Goal: Task Accomplishment & Management: Complete application form

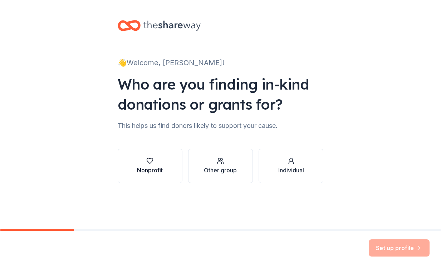
click at [152, 158] on icon "button" at bounding box center [150, 160] width 6 height 5
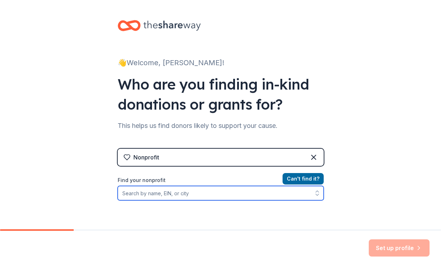
click at [166, 195] on input "Find your nonprofit" at bounding box center [221, 193] width 206 height 14
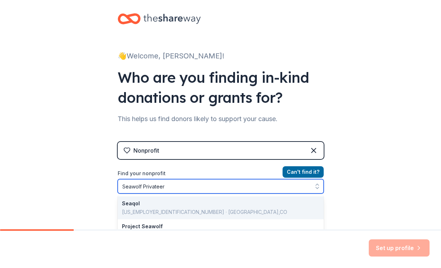
type input "Seawolf Privateers"
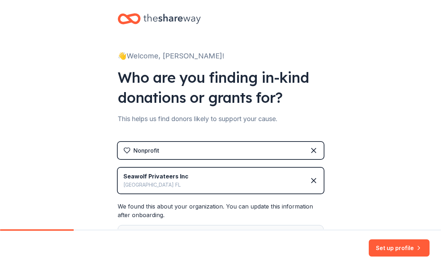
scroll to position [93, 0]
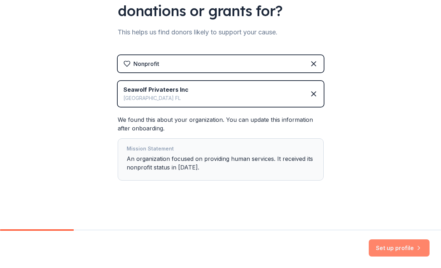
click at [405, 248] on button "Set up profile" at bounding box center [399, 247] width 61 height 17
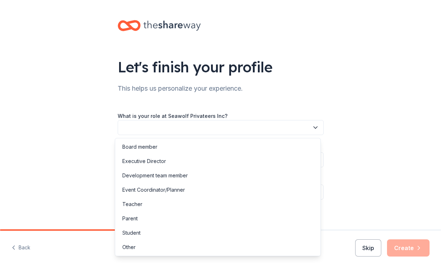
click at [263, 125] on button "button" at bounding box center [221, 127] width 206 height 15
click at [151, 146] on div "Board member" at bounding box center [139, 146] width 35 height 9
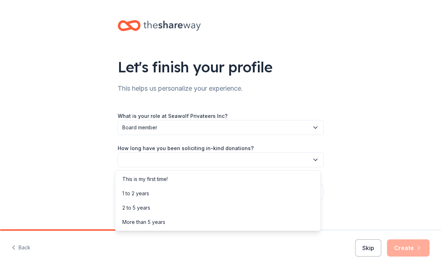
click at [156, 159] on button "button" at bounding box center [221, 159] width 206 height 15
click at [154, 206] on div "2 to 5 years" at bounding box center [218, 207] width 203 height 14
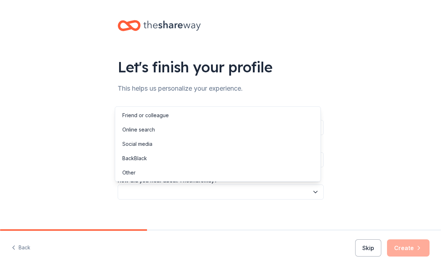
click at [160, 192] on button "button" at bounding box center [221, 191] width 206 height 15
click at [153, 129] on div "Online search" at bounding box center [138, 129] width 33 height 9
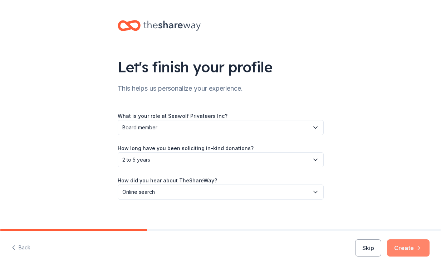
click at [417, 247] on icon "button" at bounding box center [419, 247] width 7 height 7
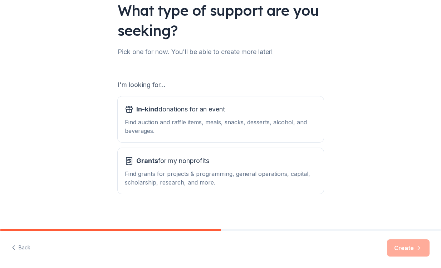
scroll to position [60, 0]
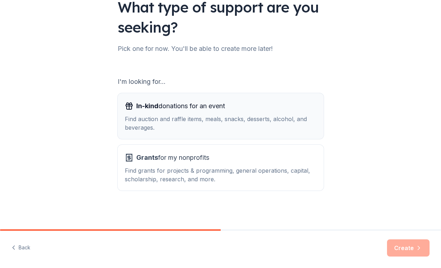
click at [184, 113] on div "In-kind donations for an event Find auction and raffle items, meals, snacks, de…" at bounding box center [221, 115] width 192 height 31
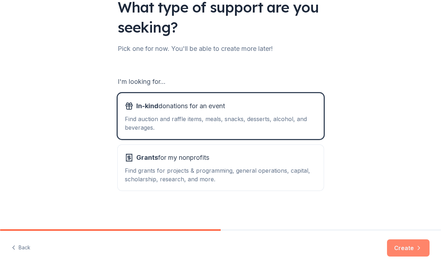
click at [411, 248] on button "Create" at bounding box center [408, 247] width 43 height 17
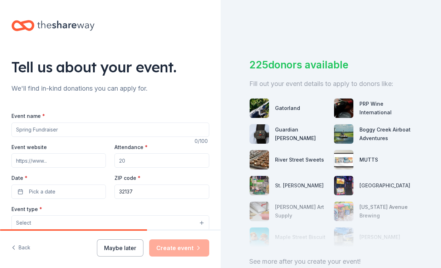
click at [121, 130] on input "Event name *" at bounding box center [110, 129] width 198 height 14
type input "C"
type input "P"
type input "Milk & Cookies with Sants"
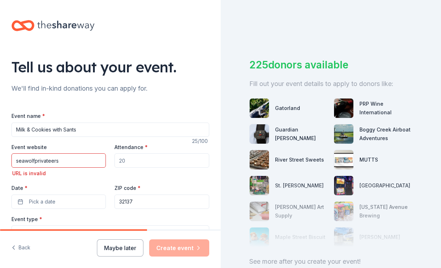
click at [75, 160] on input "seawolfprivateers" at bounding box center [58, 160] width 94 height 14
type input "s"
paste input "https://seawolfprivateers.org/"
type input "https://seawolfprivateers.org/"
click at [156, 161] on input "Attendance *" at bounding box center [162, 160] width 94 height 14
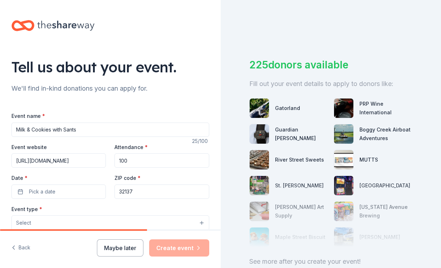
type input "100"
click at [73, 188] on button "Pick a date" at bounding box center [58, 191] width 94 height 14
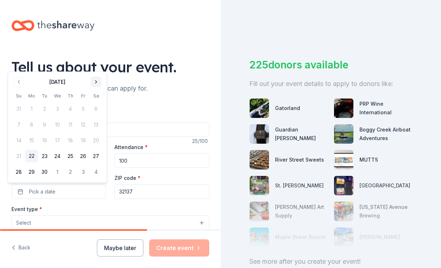
click at [96, 83] on button "Go to next month" at bounding box center [96, 82] width 10 height 10
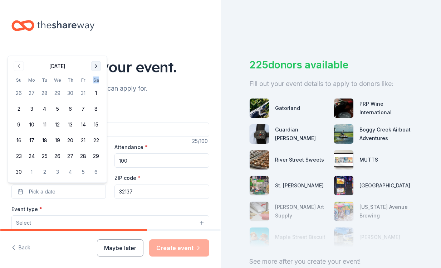
click at [96, 83] on th "Sa" at bounding box center [96, 80] width 13 height 8
click at [97, 66] on button "Go to next month" at bounding box center [96, 66] width 10 height 10
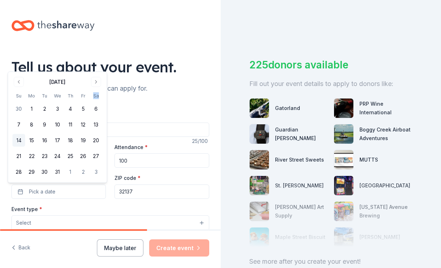
click at [17, 140] on button "14" at bounding box center [19, 140] width 13 height 13
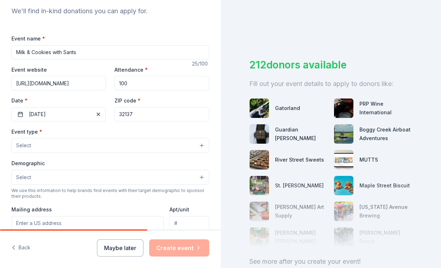
scroll to position [80, 0]
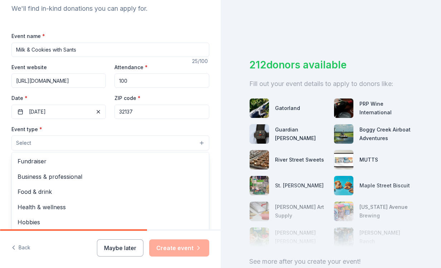
click at [196, 143] on button "Select" at bounding box center [110, 142] width 198 height 15
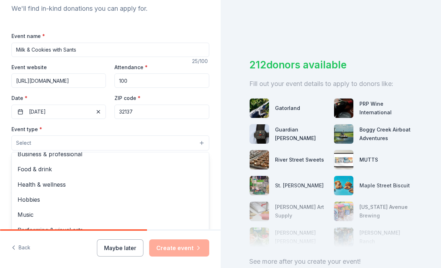
scroll to position [24, 0]
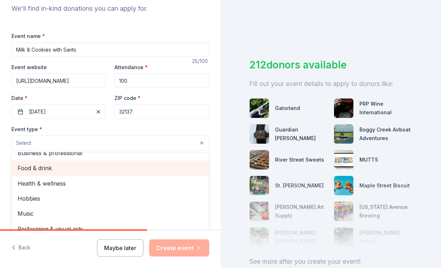
click at [56, 169] on span "Food & drink" at bounding box center [111, 167] width 186 height 9
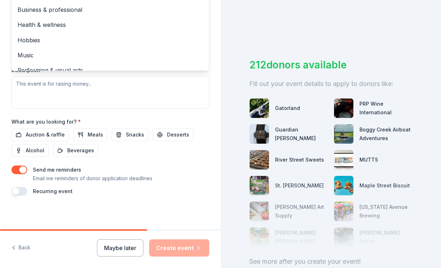
scroll to position [248, 0]
click at [126, 132] on div "Event name * Milk & Cookies with Sants 25 /100 Event website https://seawolfpri…" at bounding box center [110, 28] width 198 height 331
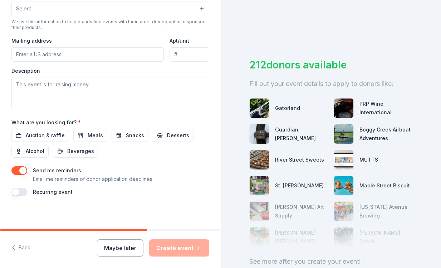
scroll to position [246, 0]
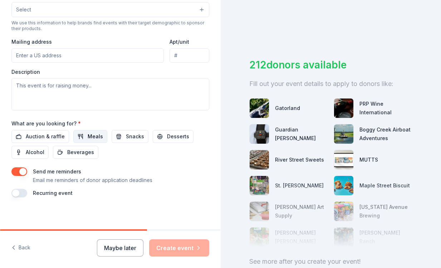
click at [91, 138] on span "Meals" at bounding box center [95, 136] width 15 height 9
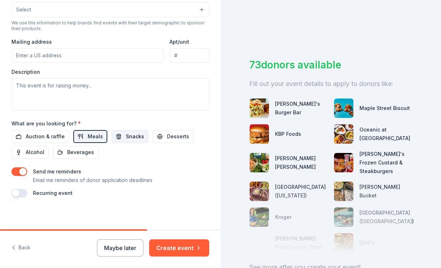
click at [130, 137] on span "Snacks" at bounding box center [135, 136] width 18 height 9
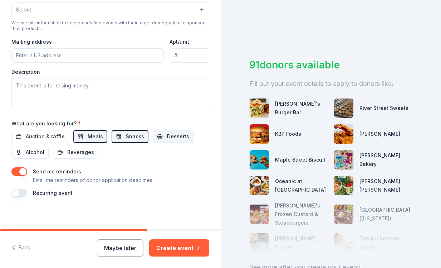
click at [171, 138] on span "Desserts" at bounding box center [178, 136] width 22 height 9
click at [78, 152] on span "Beverages" at bounding box center [80, 152] width 27 height 9
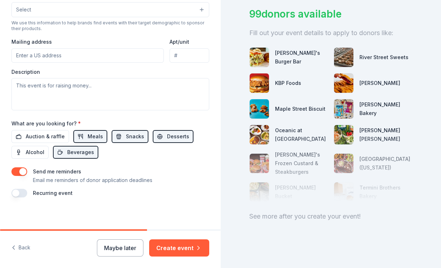
scroll to position [56, 0]
click at [18, 194] on button "button" at bounding box center [19, 193] width 16 height 9
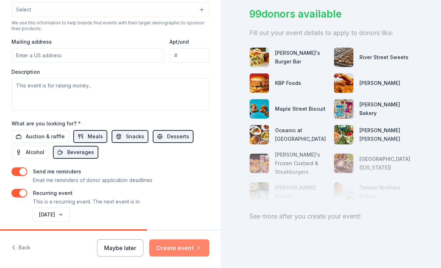
click at [189, 244] on button "Create event" at bounding box center [179, 247] width 60 height 17
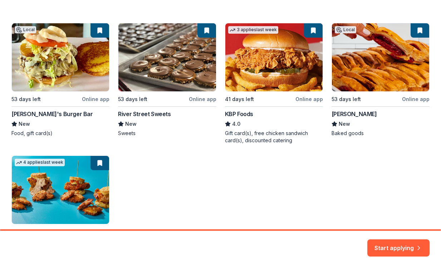
scroll to position [123, 0]
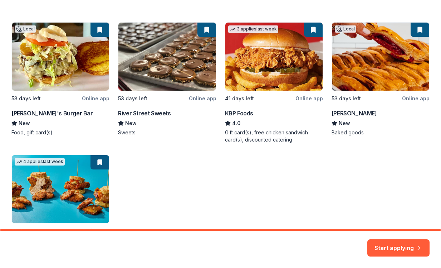
click at [148, 111] on div "Local 53 days left Online app Beth's Burger Bar New Food, gift card(s) 53 days …" at bounding box center [220, 145] width 418 height 246
click at [201, 97] on div "Local 53 days left Online app Beth's Burger Bar New Food, gift card(s) 53 days …" at bounding box center [220, 145] width 418 height 246
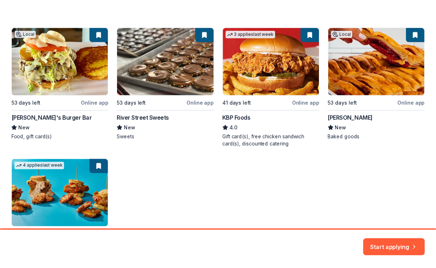
scroll to position [120, 0]
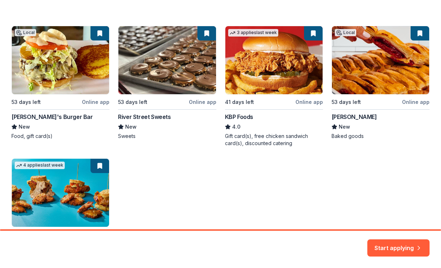
click at [158, 115] on div "Local 53 days left Online app Beth's Burger Bar New Food, gift card(s) 53 days …" at bounding box center [220, 149] width 418 height 246
click at [200, 103] on div "Local 53 days left Online app Beth's Burger Bar New Food, gift card(s) 53 days …" at bounding box center [220, 149] width 418 height 246
click at [199, 102] on div "Local 53 days left Online app Beth's Burger Bar New Food, gift card(s) 53 days …" at bounding box center [220, 149] width 418 height 246
click at [399, 248] on button "Start applying" at bounding box center [399, 243] width 62 height 17
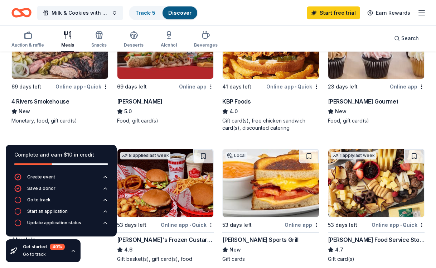
scroll to position [123, 0]
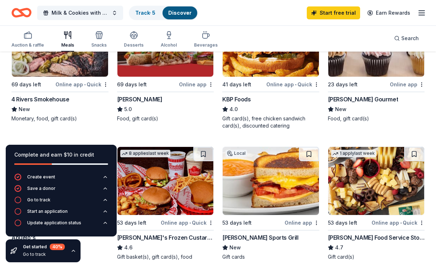
click at [404, 84] on div "Online app" at bounding box center [407, 84] width 35 height 9
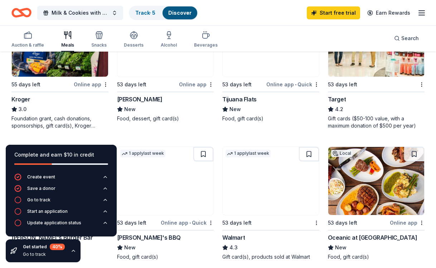
scroll to position [393, 0]
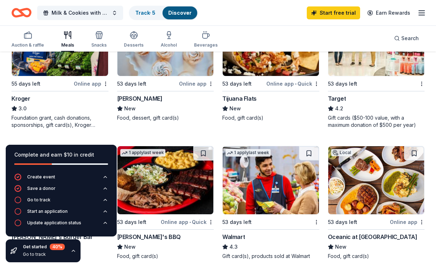
click at [137, 99] on div "Alessi Bakery" at bounding box center [139, 98] width 45 height 9
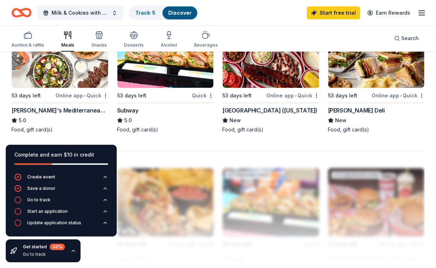
scroll to position [652, 0]
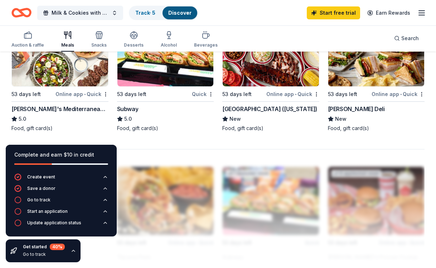
click at [134, 107] on div "Subway" at bounding box center [127, 109] width 21 height 9
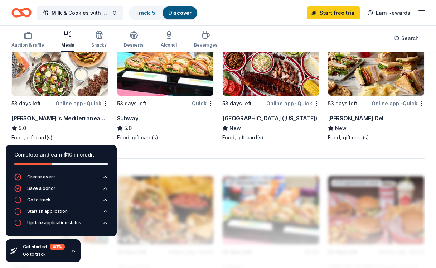
scroll to position [648, 0]
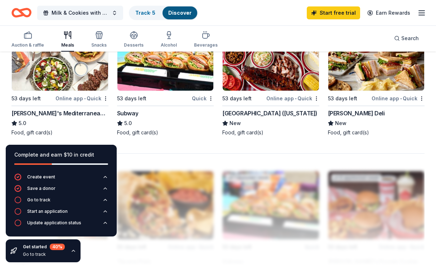
click at [199, 99] on div "Quick" at bounding box center [203, 98] width 22 height 9
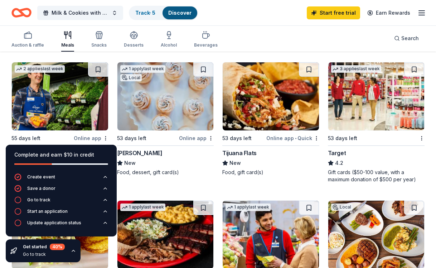
scroll to position [298, 0]
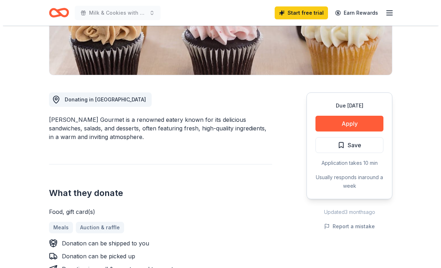
scroll to position [152, 0]
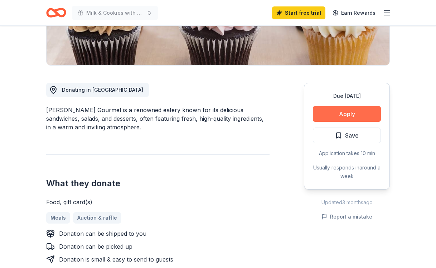
click at [342, 116] on button "Apply" at bounding box center [347, 114] width 68 height 16
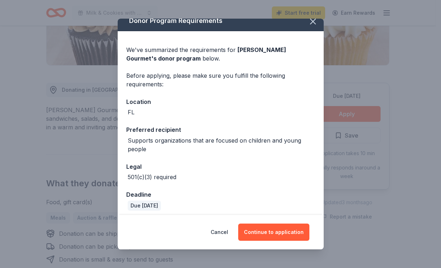
scroll to position [12, 0]
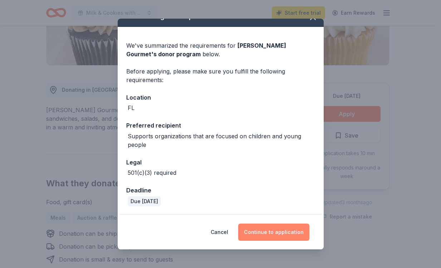
click at [280, 234] on button "Continue to application" at bounding box center [273, 231] width 71 height 17
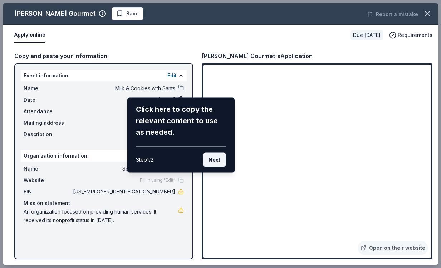
click at [214, 158] on button "Next" at bounding box center [214, 159] width 23 height 14
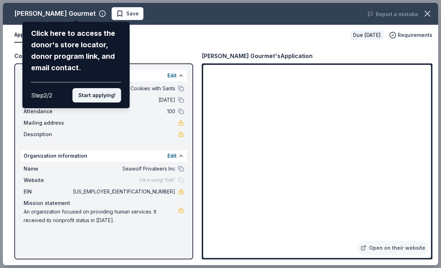
click at [102, 98] on button "Start applying!" at bounding box center [97, 95] width 49 height 14
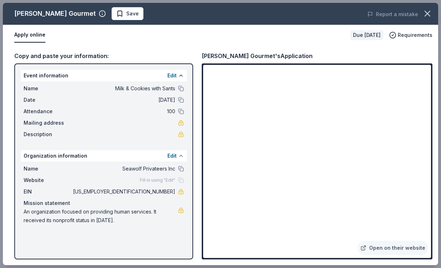
click at [181, 157] on button at bounding box center [181, 156] width 6 height 6
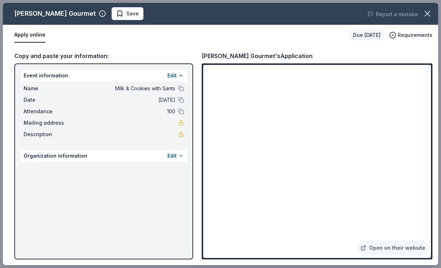
click at [181, 157] on button at bounding box center [181, 156] width 6 height 6
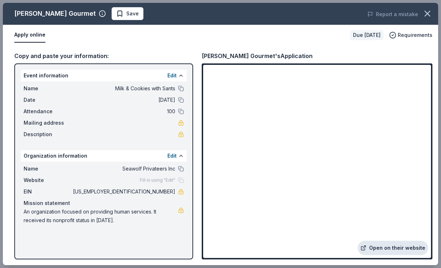
click at [406, 248] on link "Open on their website" at bounding box center [393, 247] width 71 height 14
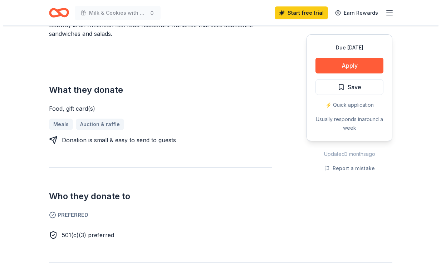
scroll to position [239, 0]
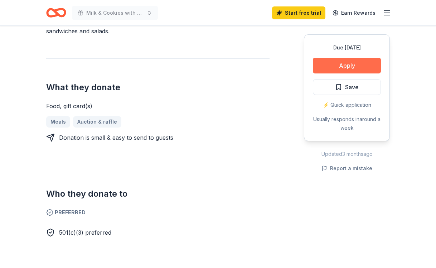
click at [355, 70] on button "Apply" at bounding box center [347, 66] width 68 height 16
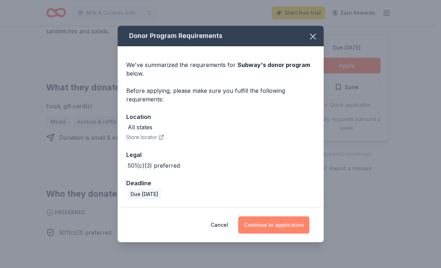
click at [279, 225] on button "Continue to application" at bounding box center [273, 224] width 71 height 17
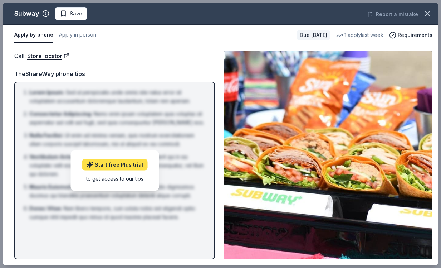
click at [123, 167] on link "Start free Plus trial" at bounding box center [114, 164] width 65 height 11
click at [127, 181] on div "to get access to our tips" at bounding box center [114, 178] width 65 height 8
click at [333, 156] on img at bounding box center [328, 155] width 209 height 208
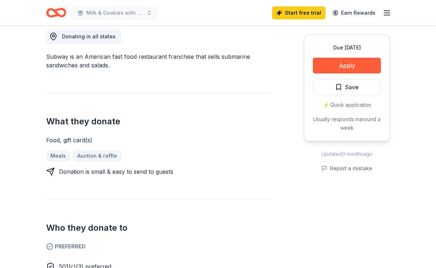
scroll to position [214, 0]
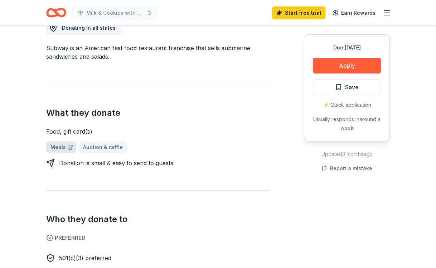
click at [58, 148] on link "Meals" at bounding box center [61, 146] width 30 height 11
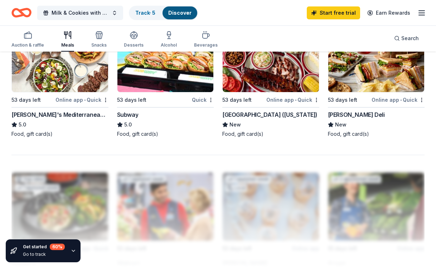
scroll to position [653, 0]
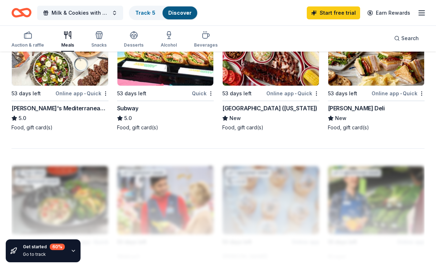
click at [137, 108] on div "Subway" at bounding box center [127, 108] width 21 height 9
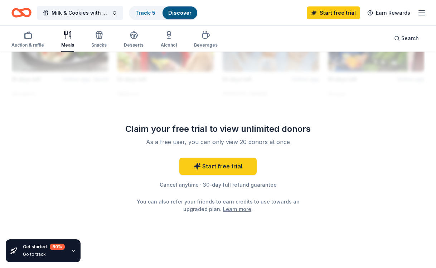
scroll to position [817, 0]
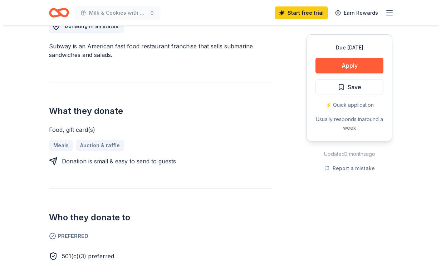
scroll to position [217, 0]
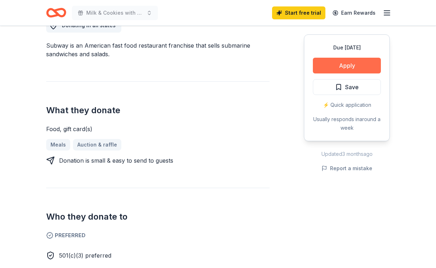
click at [350, 64] on button "Apply" at bounding box center [347, 66] width 68 height 16
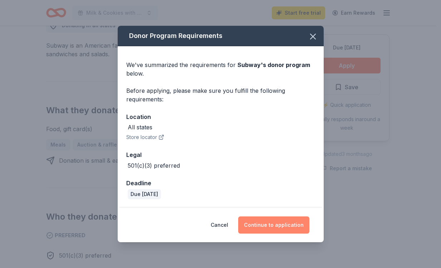
click at [271, 226] on button "Continue to application" at bounding box center [273, 224] width 71 height 17
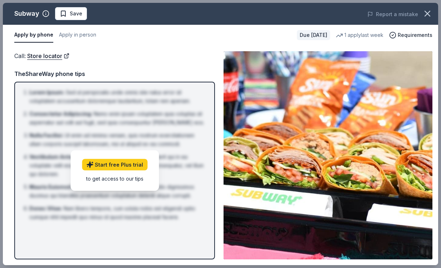
click at [137, 179] on div "to get access to our tips" at bounding box center [114, 178] width 65 height 8
